Goal: Transaction & Acquisition: Purchase product/service

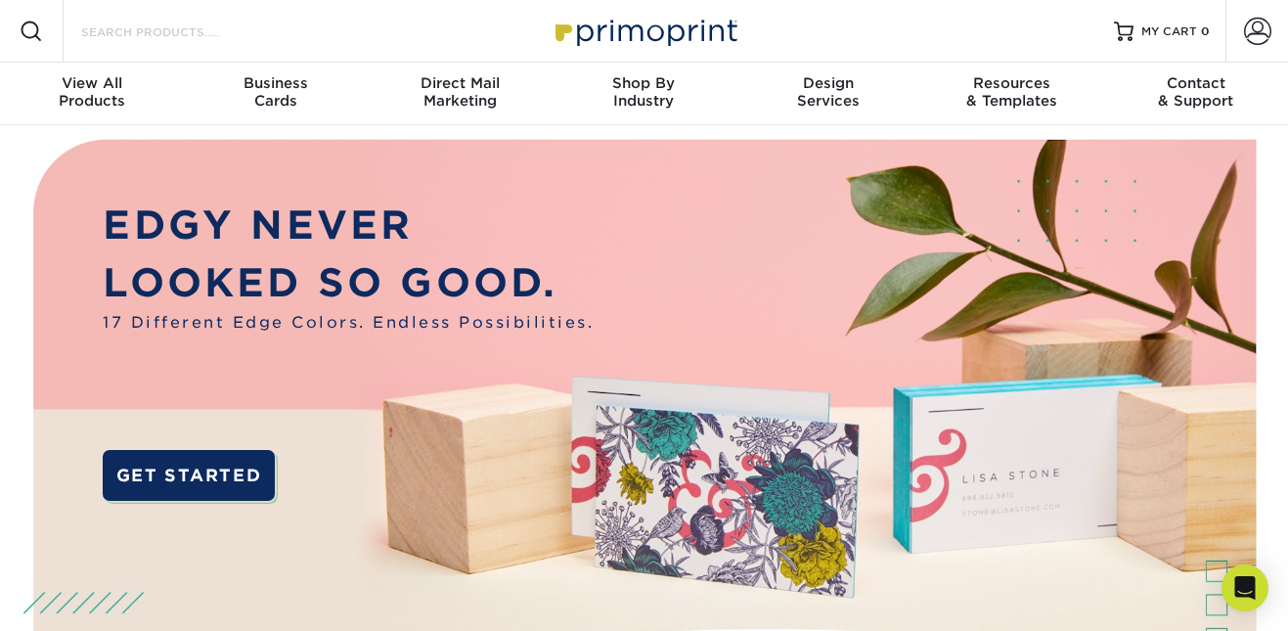
click at [133, 32] on input "Search Products" at bounding box center [174, 31] width 191 height 23
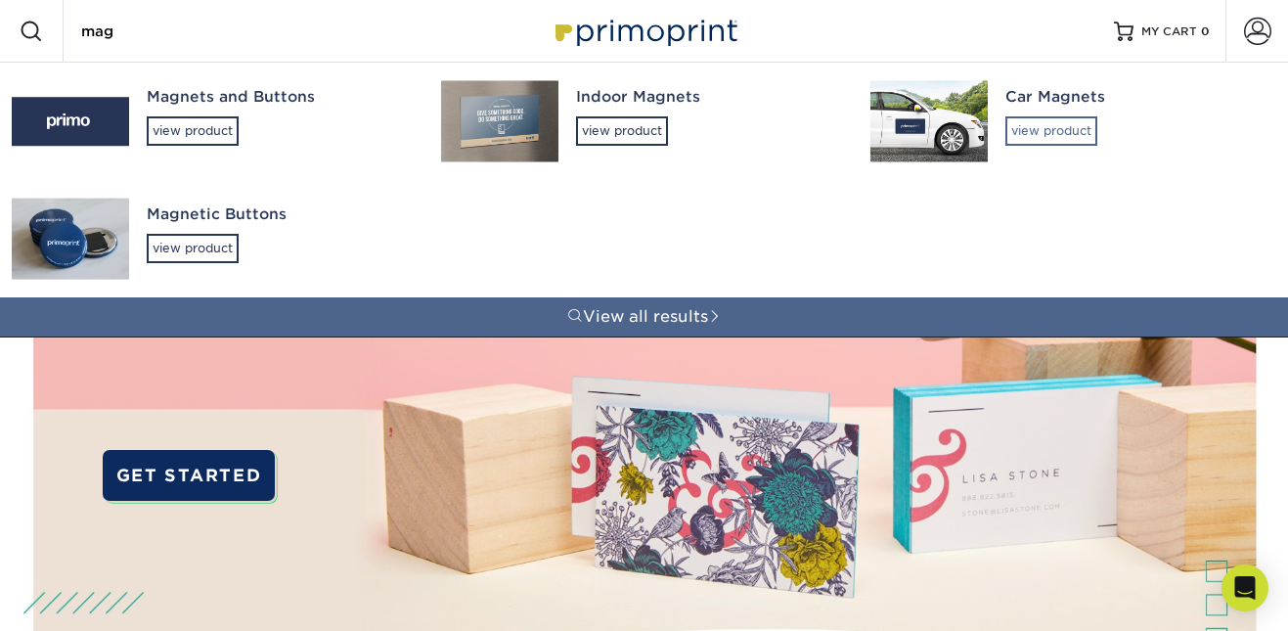
type input "mag"
click at [1019, 116] on div "view product" at bounding box center [1052, 130] width 92 height 29
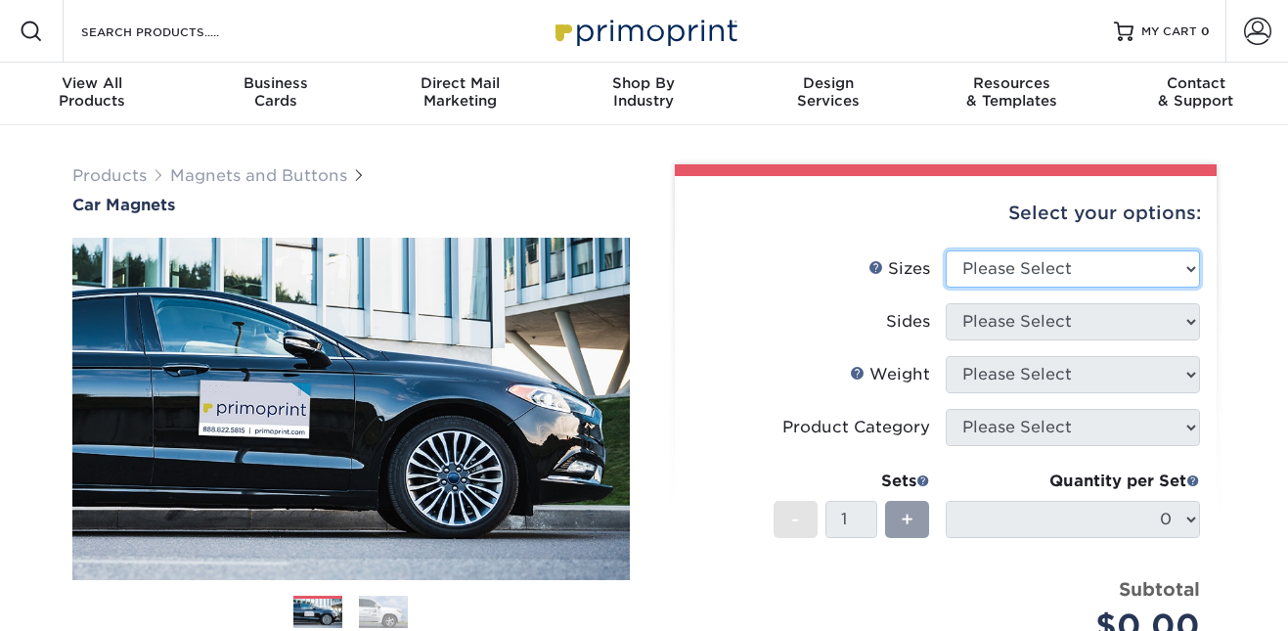
click at [1043, 262] on select "Please Select 9" x 12" 9" x 18" 12" x 18" 12" x 24" 18" x 18" 18" x 24" 18" x 3…" at bounding box center [1073, 268] width 254 height 37
select select "24.00x36.00"
click at [946, 250] on select "Please Select 9" x 12" 9" x 18" 12" x 18" 12" x 24" 18" x 18" 18" x 24" 18" x 3…" at bounding box center [1073, 268] width 254 height 37
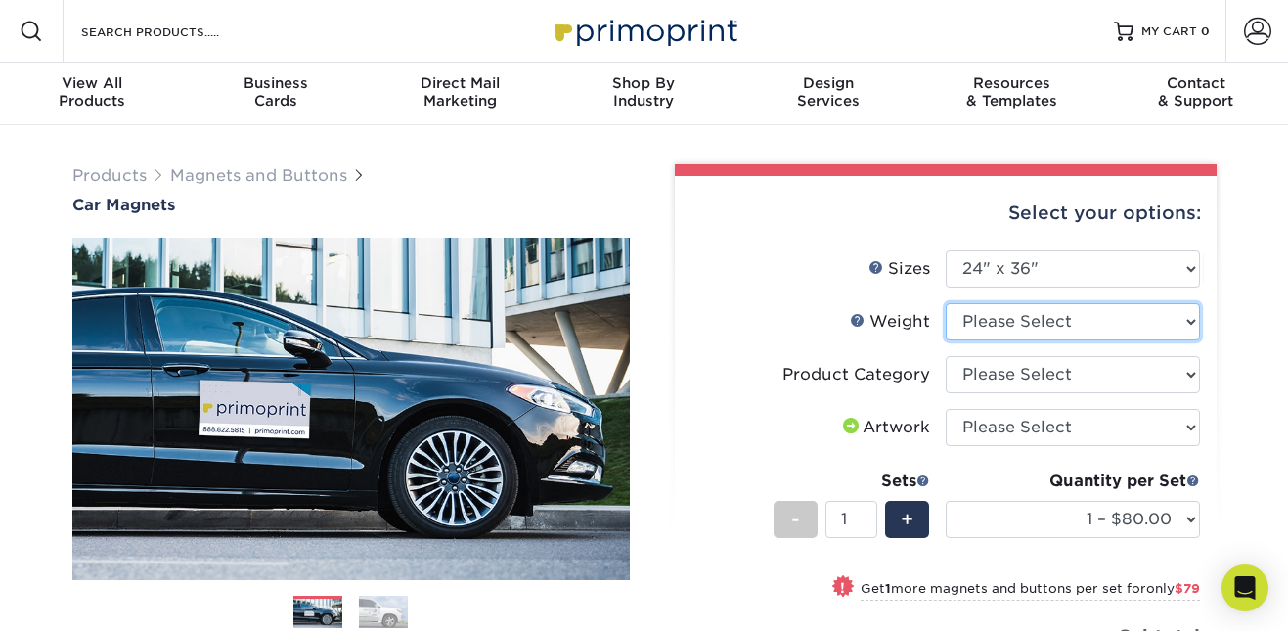
click at [1064, 322] on select "Please Select 30MIL" at bounding box center [1073, 321] width 254 height 37
select select "30MIL"
click at [946, 303] on select "Please Select 30MIL" at bounding box center [1073, 321] width 254 height 37
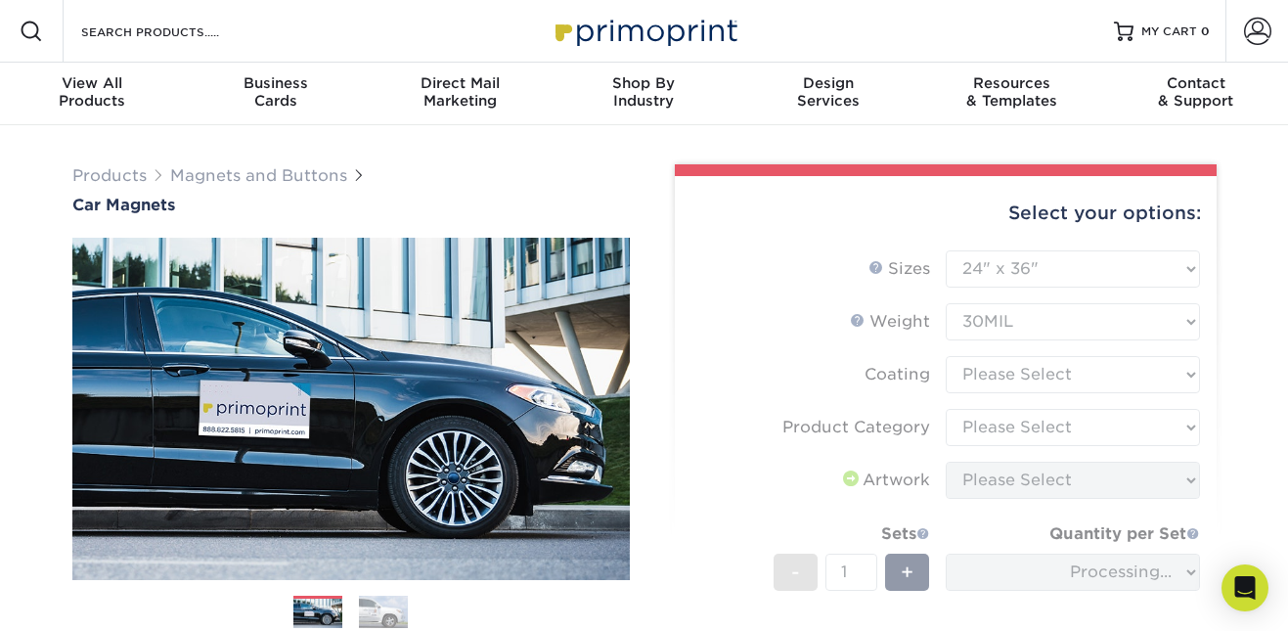
click at [1066, 378] on form "Sizes Help Sizes Please Select 9" x 12" 9" x 18" 12" x 18" 12" x 24" 18" x 18" …" at bounding box center [946, 496] width 511 height 492
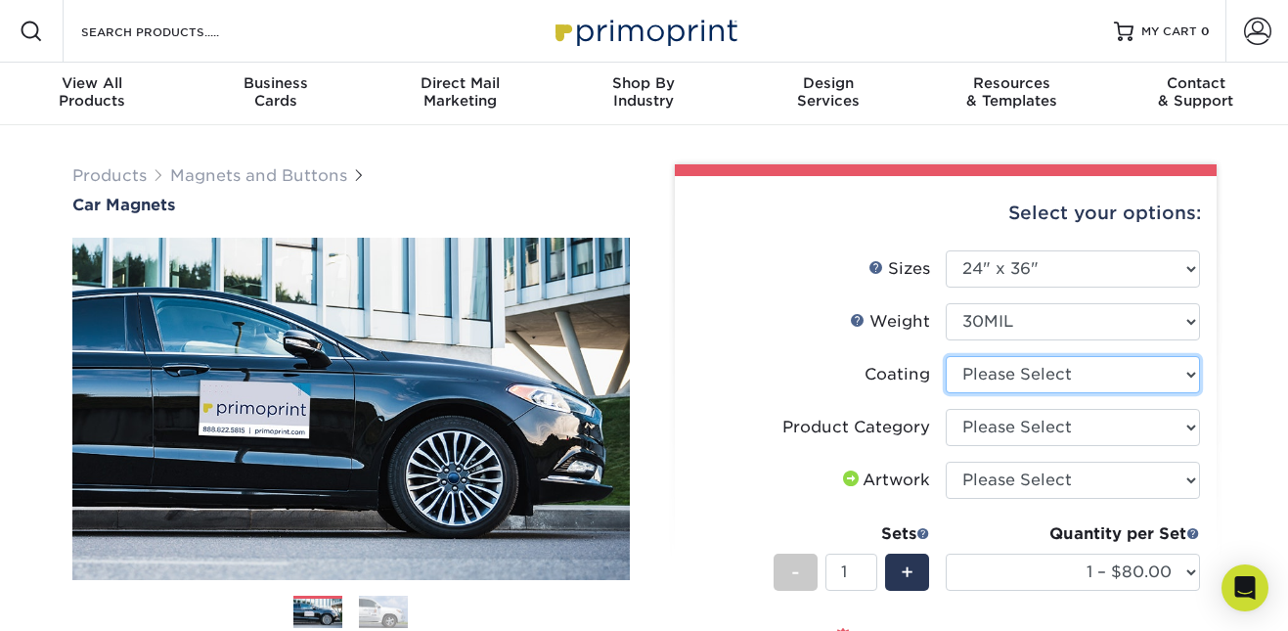
click at [1066, 378] on select at bounding box center [1073, 374] width 254 height 37
select select "1e8116af-acfc-44b1-83dc-8181aa338834"
click at [946, 356] on select at bounding box center [1073, 374] width 254 height 37
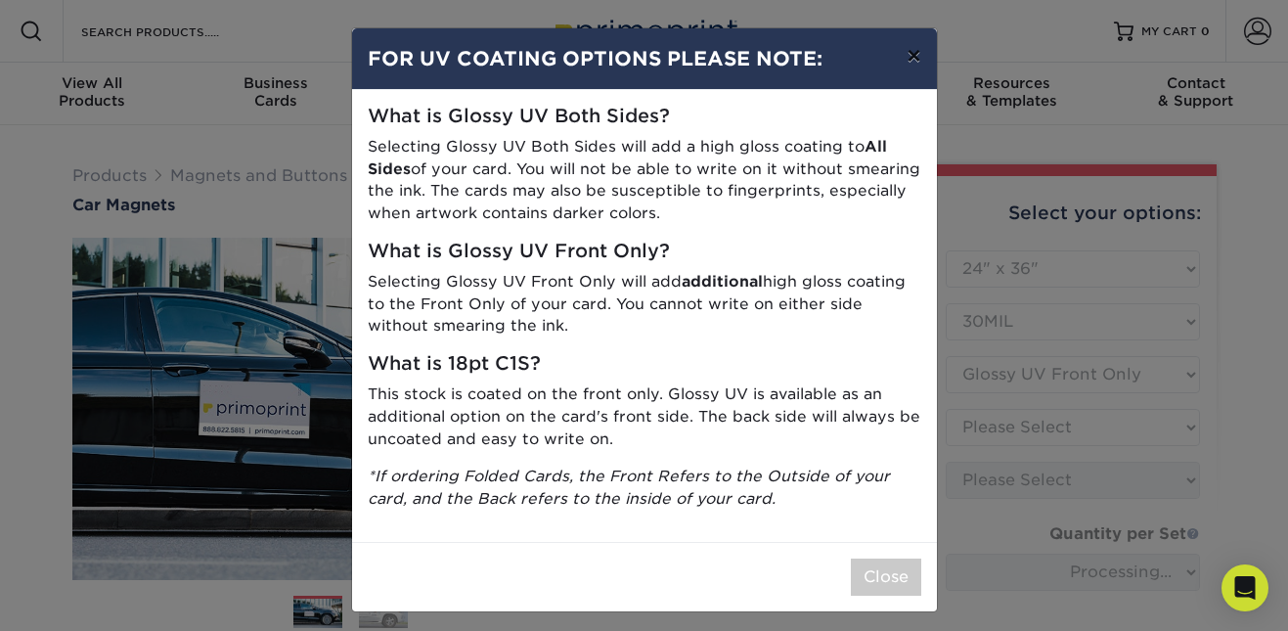
click at [901, 65] on button "×" at bounding box center [913, 55] width 45 height 55
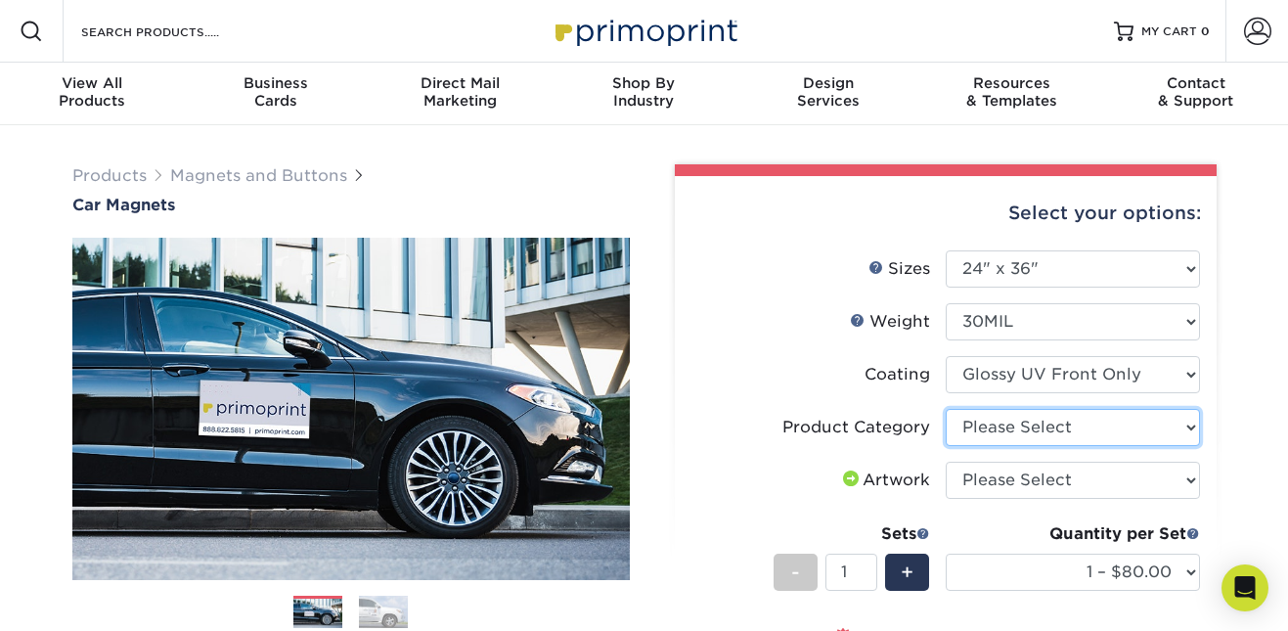
click at [1009, 429] on select "Please Select Car Magnets" at bounding box center [1073, 427] width 254 height 37
select select "48f17320-c7c2-4f0d-b371-c8050bb445b2"
click at [946, 409] on select "Please Select Car Magnets" at bounding box center [1073, 427] width 254 height 37
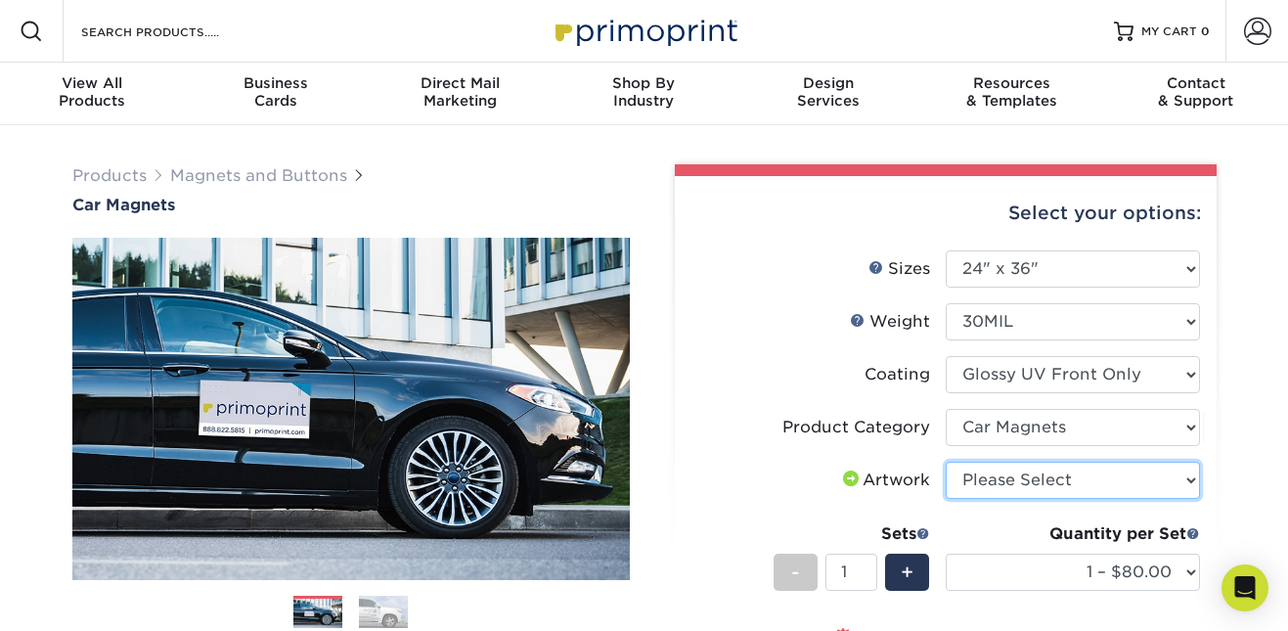
click at [1027, 480] on select "Please Select I will upload files I need a design - $50" at bounding box center [1073, 480] width 254 height 37
select select "upload"
click at [946, 462] on select "Please Select I will upload files I need a design - $50" at bounding box center [1073, 480] width 254 height 37
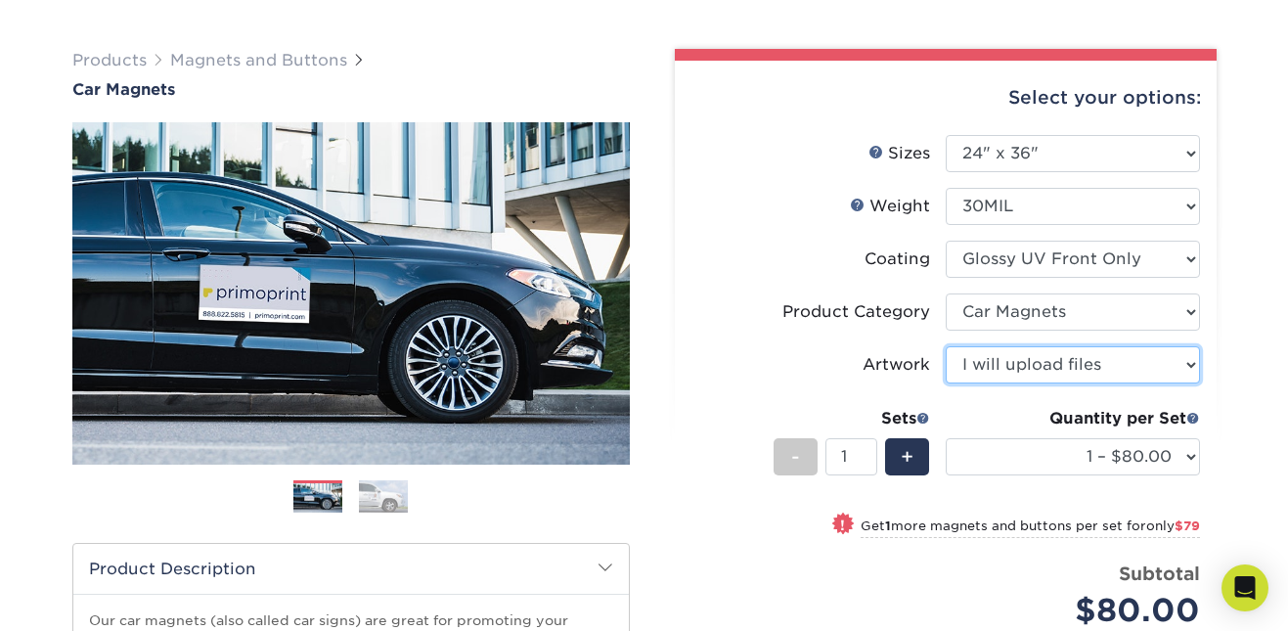
scroll to position [120, 0]
